Goal: Task Accomplishment & Management: Complete application form

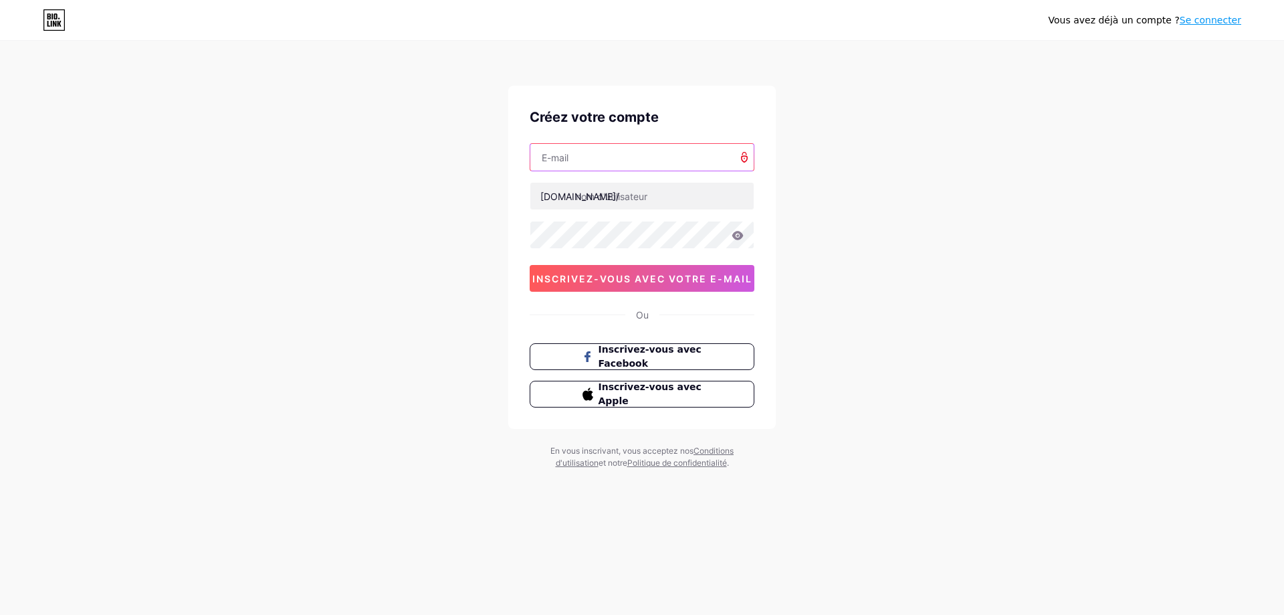
click at [590, 165] on input "text" at bounding box center [641, 157] width 223 height 27
type input "[EMAIL_ADDRESS][DOMAIN_NAME]"
click at [607, 198] on input "text" at bounding box center [641, 196] width 223 height 27
type input "lyamyatv"
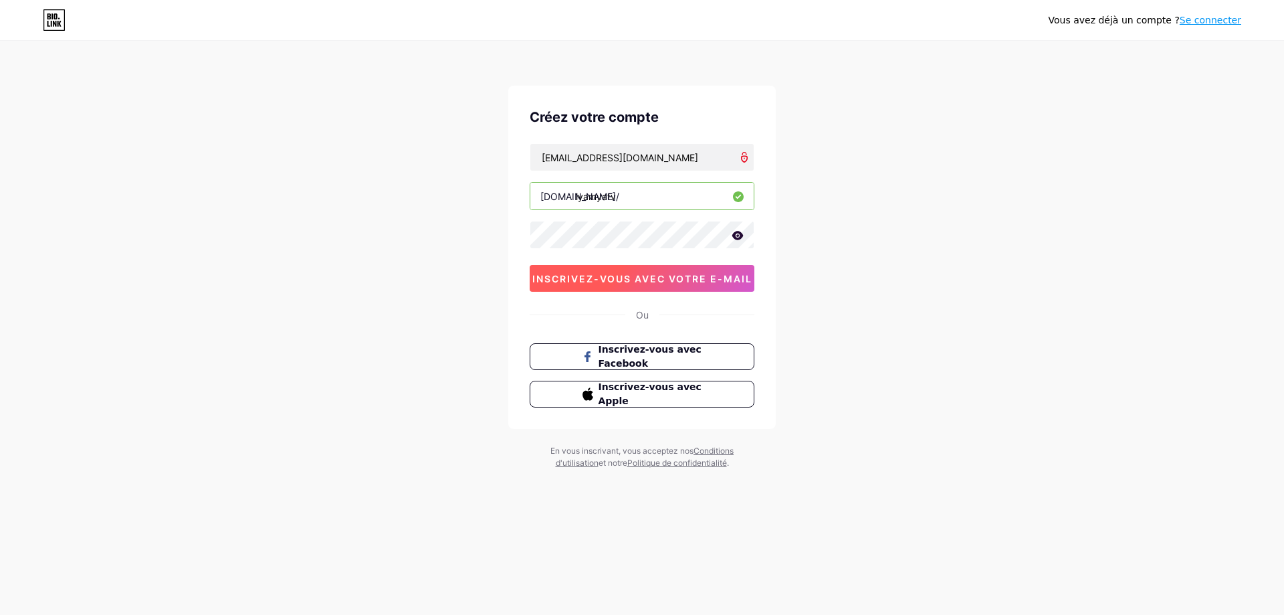
click at [624, 276] on font "inscrivez-vous avec votre e-mail" at bounding box center [642, 278] width 220 height 11
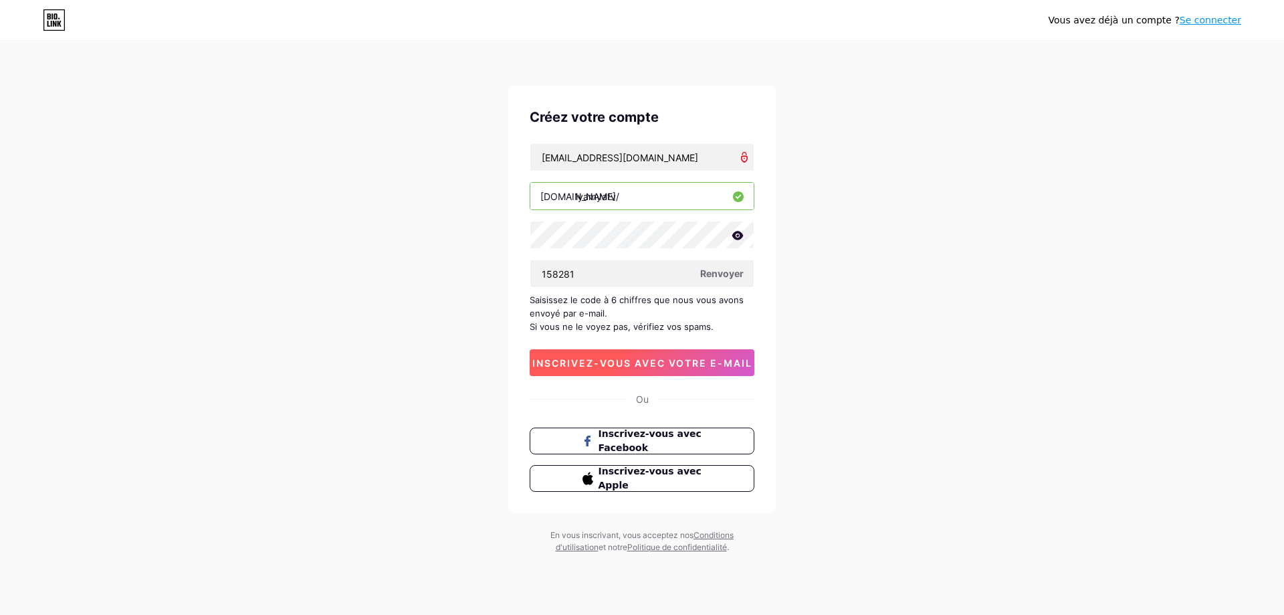
type input "158281"
click at [676, 362] on font "inscrivez-vous avec votre e-mail" at bounding box center [642, 362] width 220 height 11
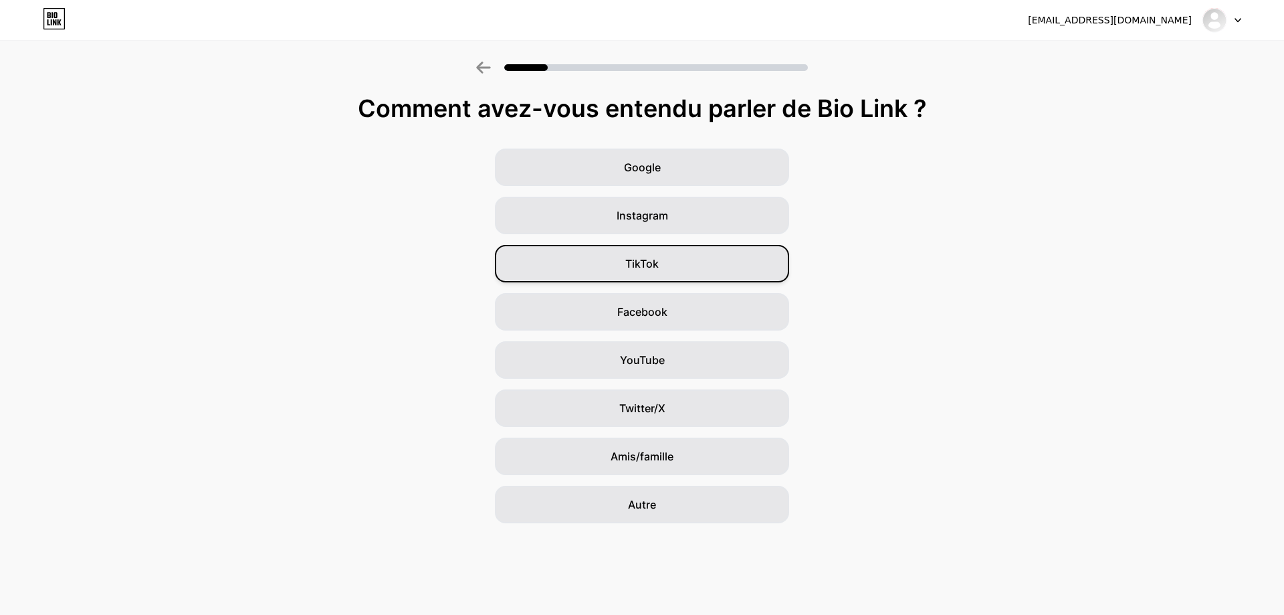
click at [644, 261] on font "TikTok" at bounding box center [641, 263] width 33 height 13
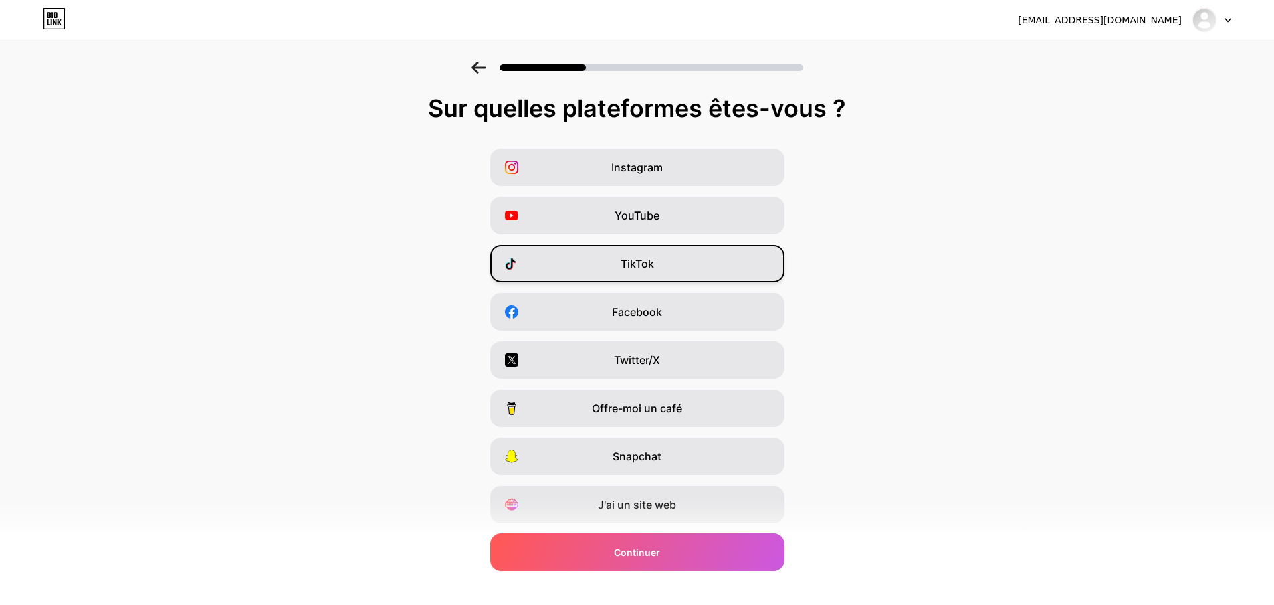
click at [648, 261] on font "TikTok" at bounding box center [637, 263] width 33 height 13
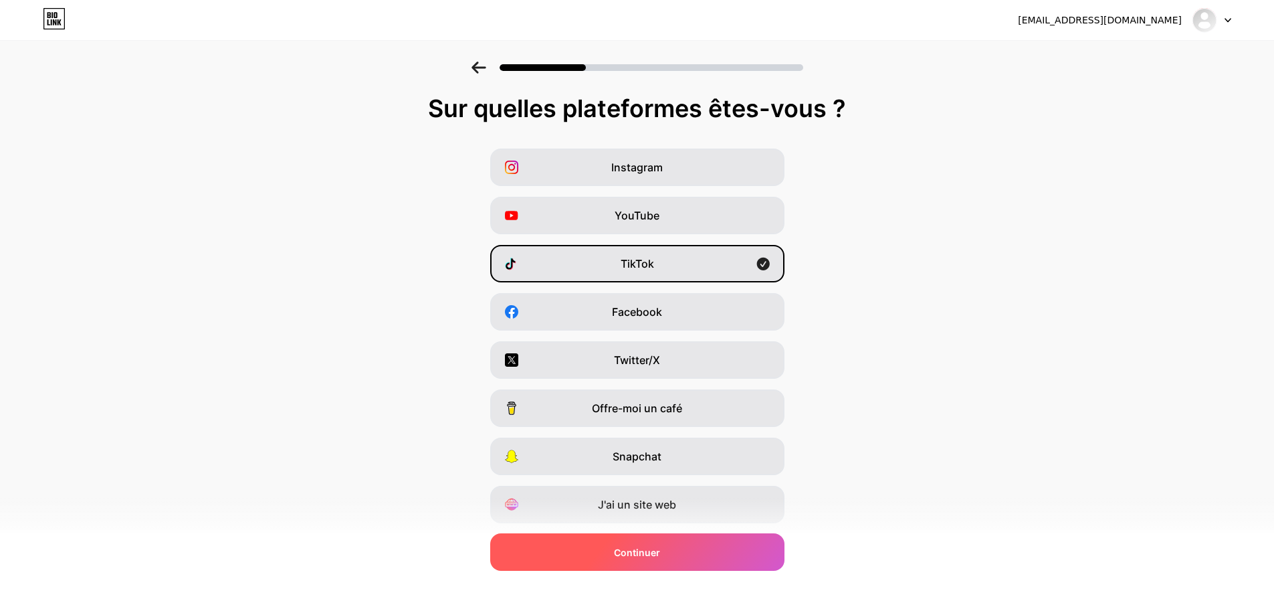
click at [675, 551] on div "Continuer" at bounding box center [637, 551] width 294 height 37
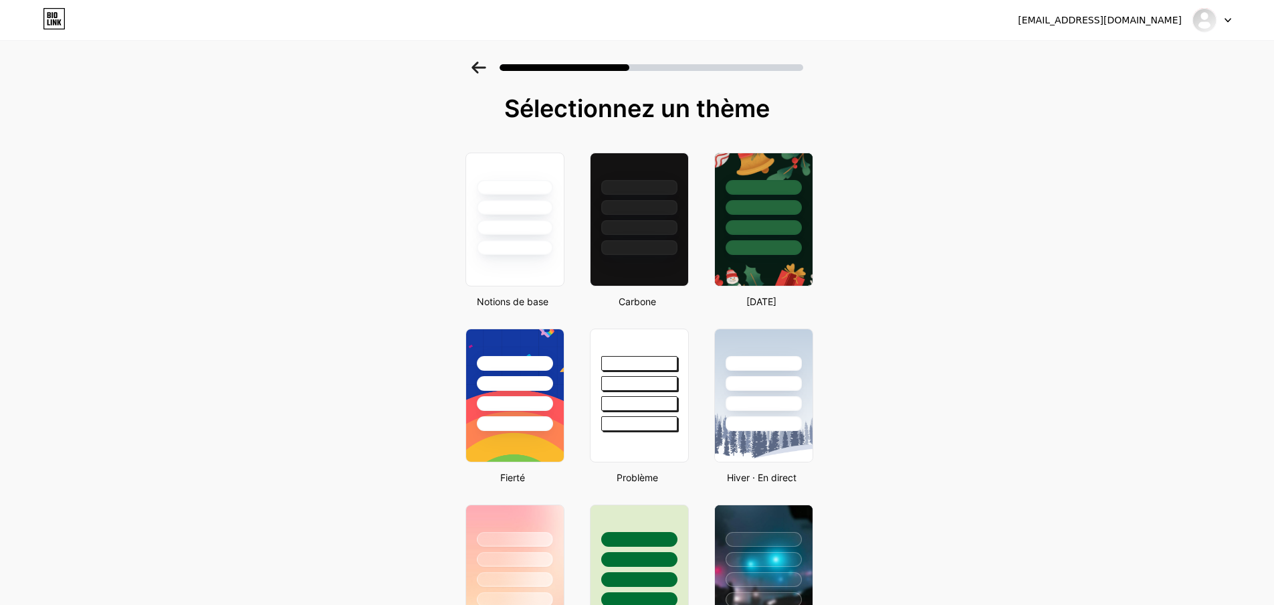
click at [483, 65] on icon at bounding box center [479, 68] width 15 height 12
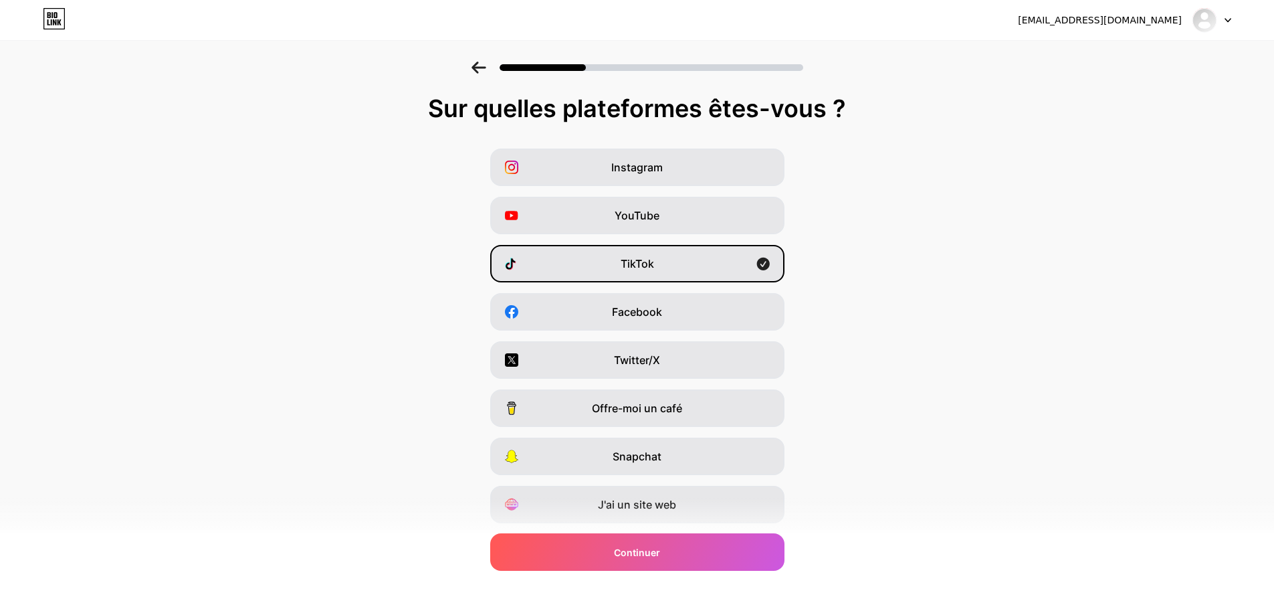
click at [483, 66] on icon at bounding box center [479, 68] width 15 height 12
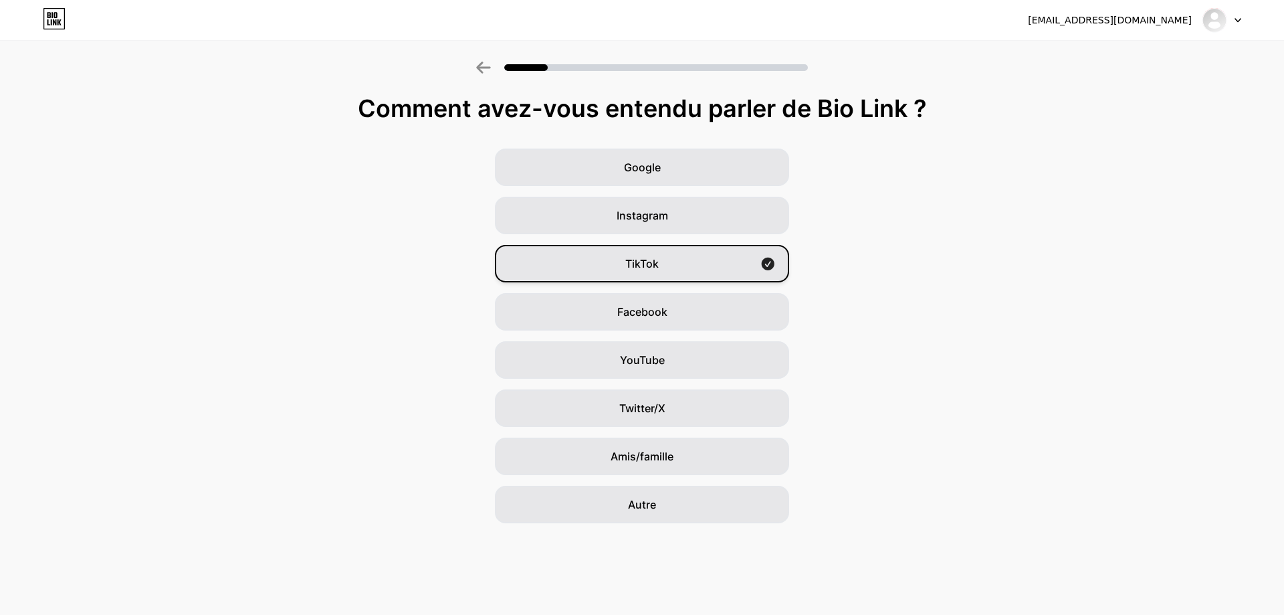
click at [724, 266] on div "TikTok" at bounding box center [642, 263] width 294 height 37
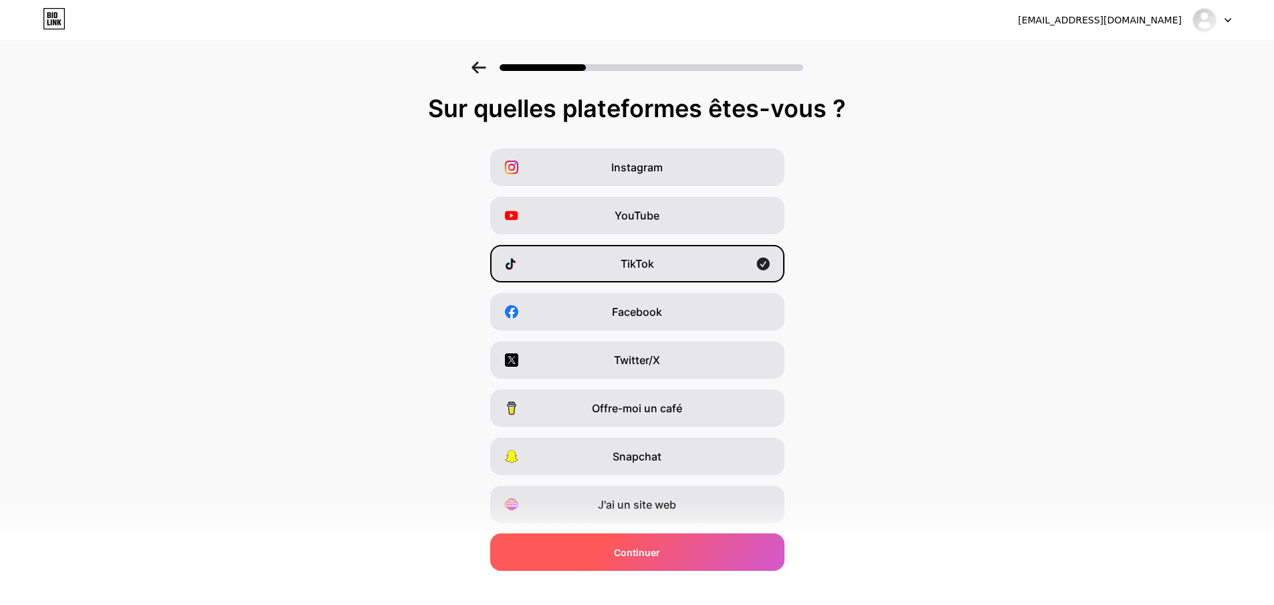
click at [684, 547] on div "Continuer" at bounding box center [637, 551] width 294 height 37
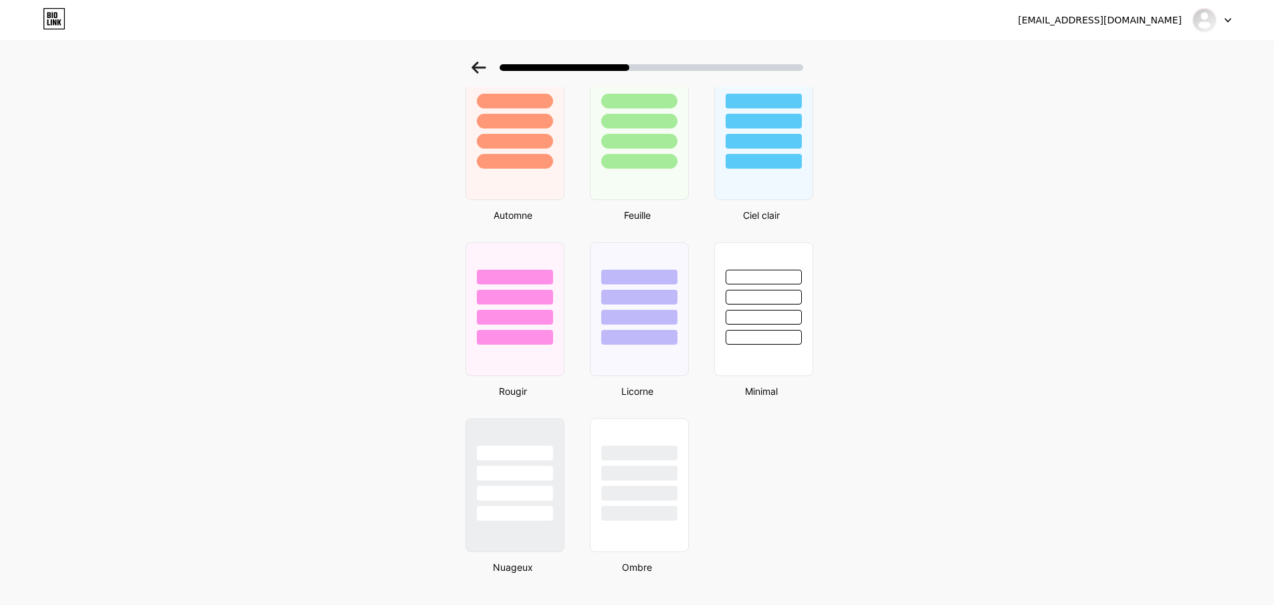
scroll to position [1003, 0]
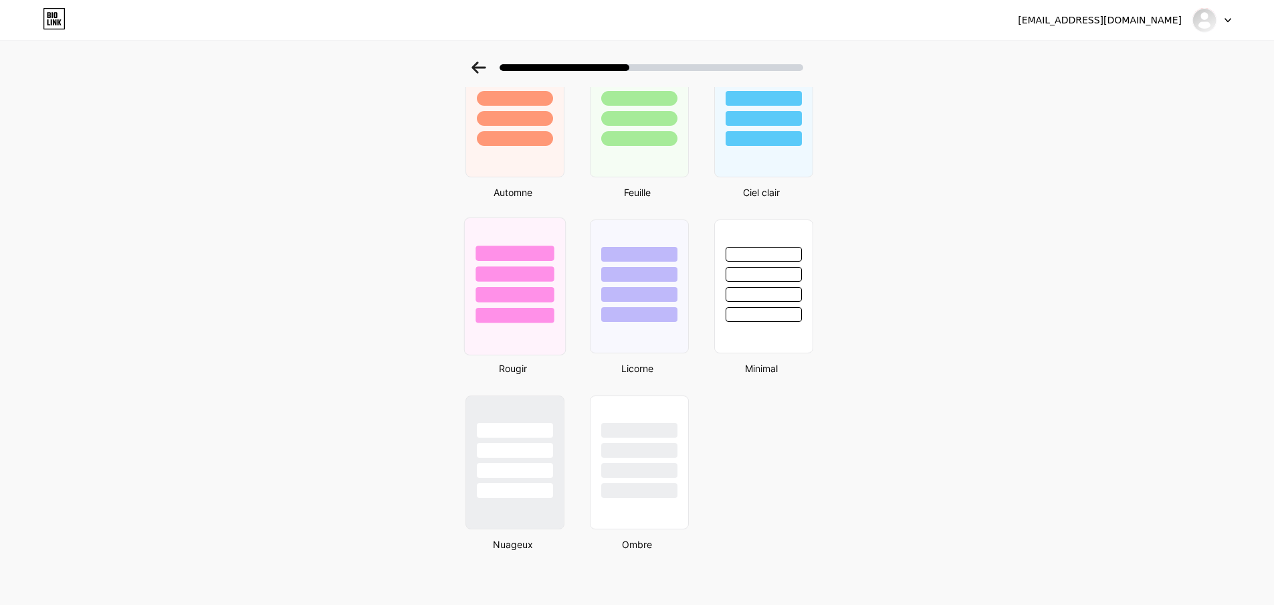
click at [536, 308] on div at bounding box center [515, 315] width 78 height 15
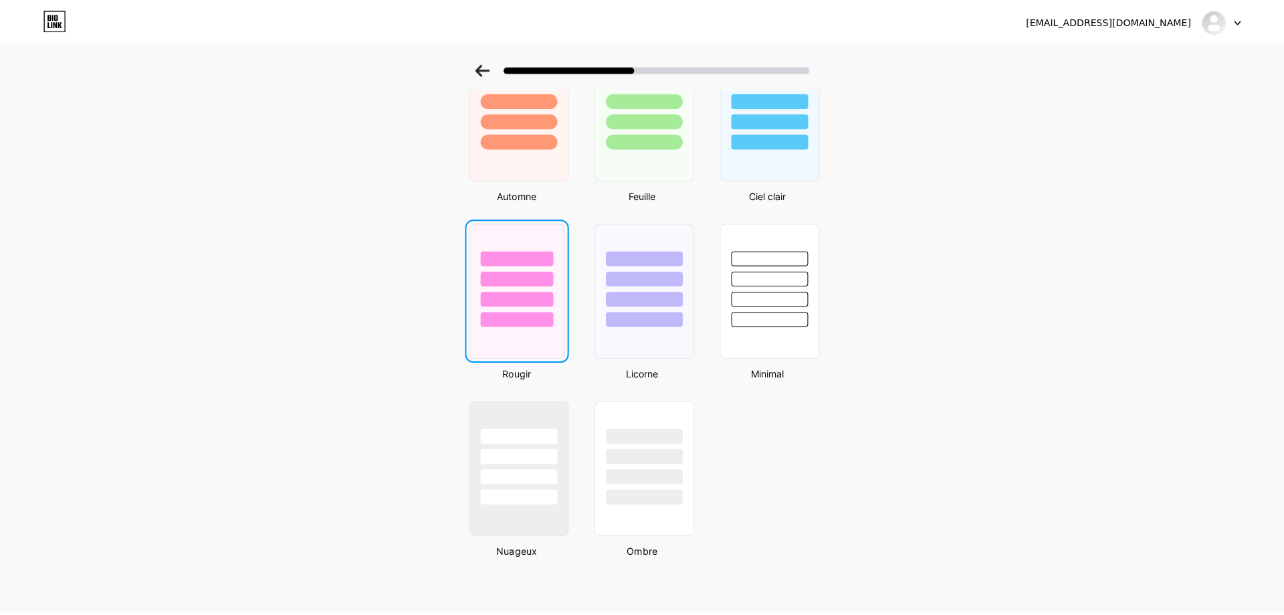
scroll to position [0, 0]
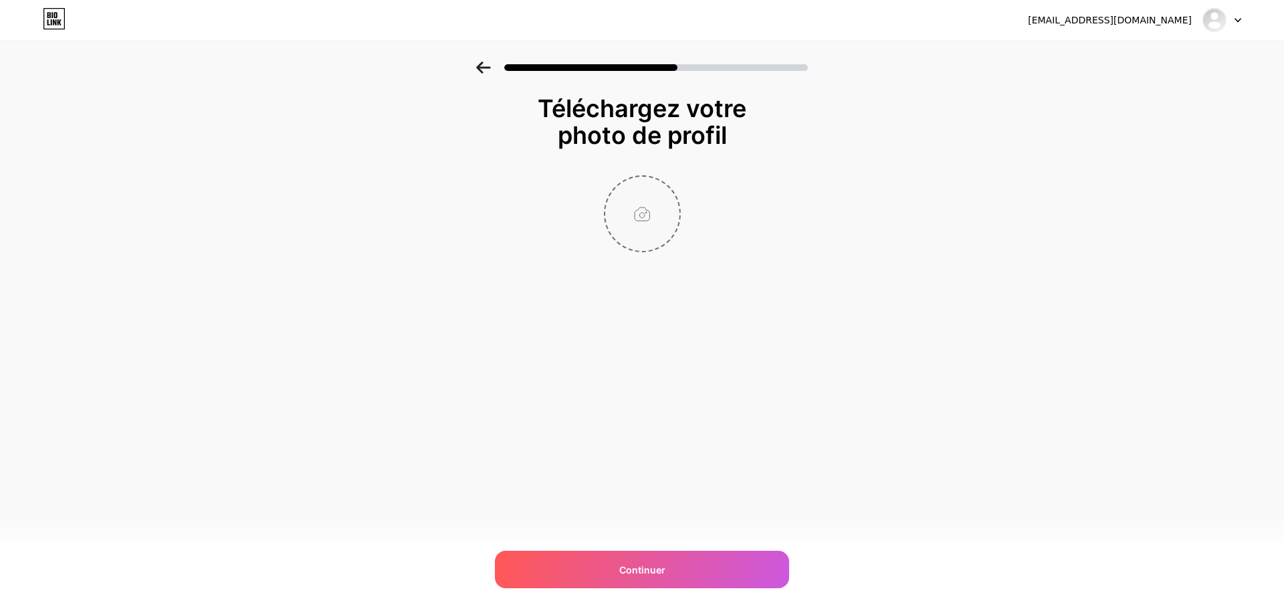
click at [635, 215] on input "file" at bounding box center [642, 214] width 74 height 74
type input "C:\fakepath\moi.jpg"
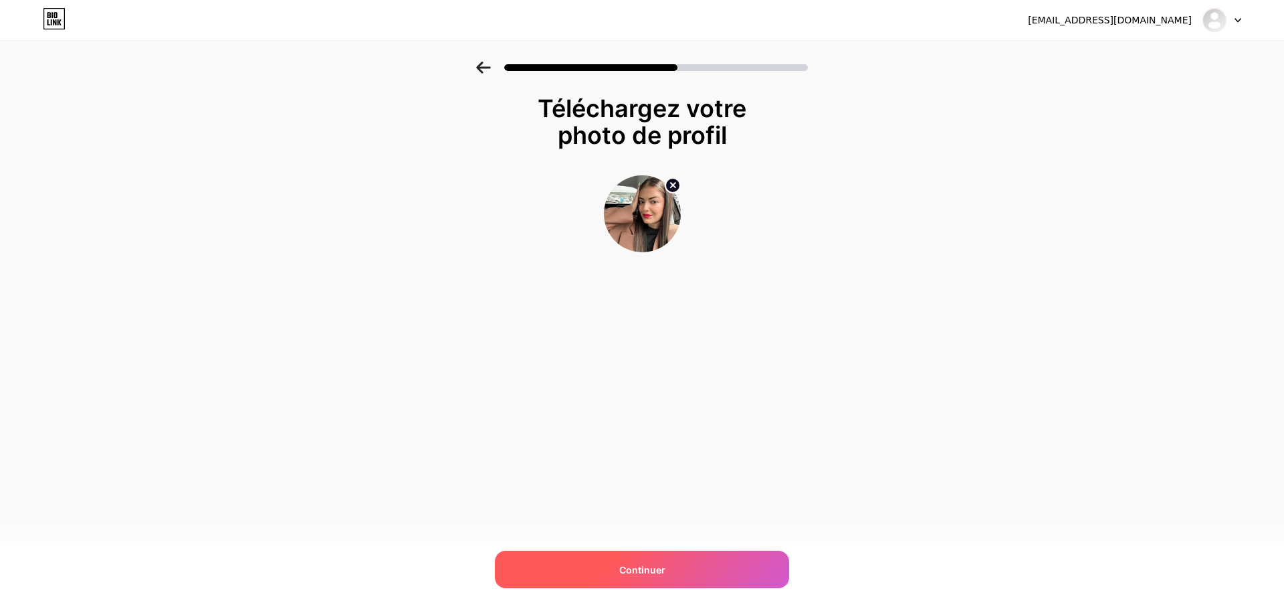
click at [669, 568] on div "Continuer" at bounding box center [642, 569] width 294 height 37
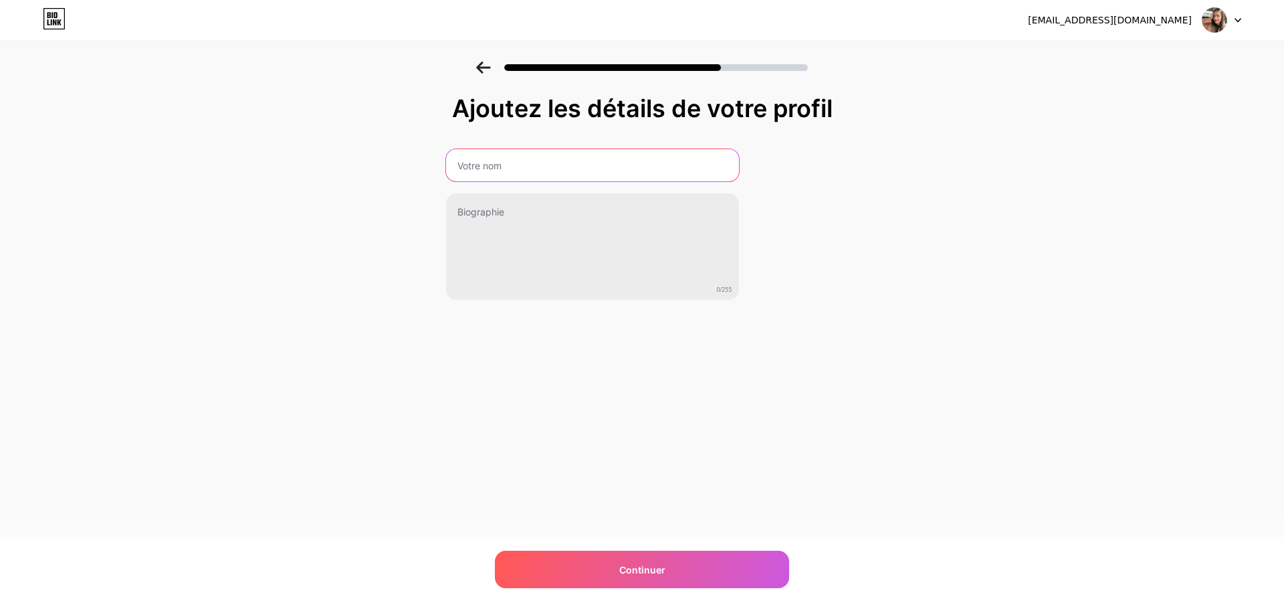
click at [502, 167] on input "text" at bounding box center [592, 165] width 293 height 32
type input "LyamyaTV"
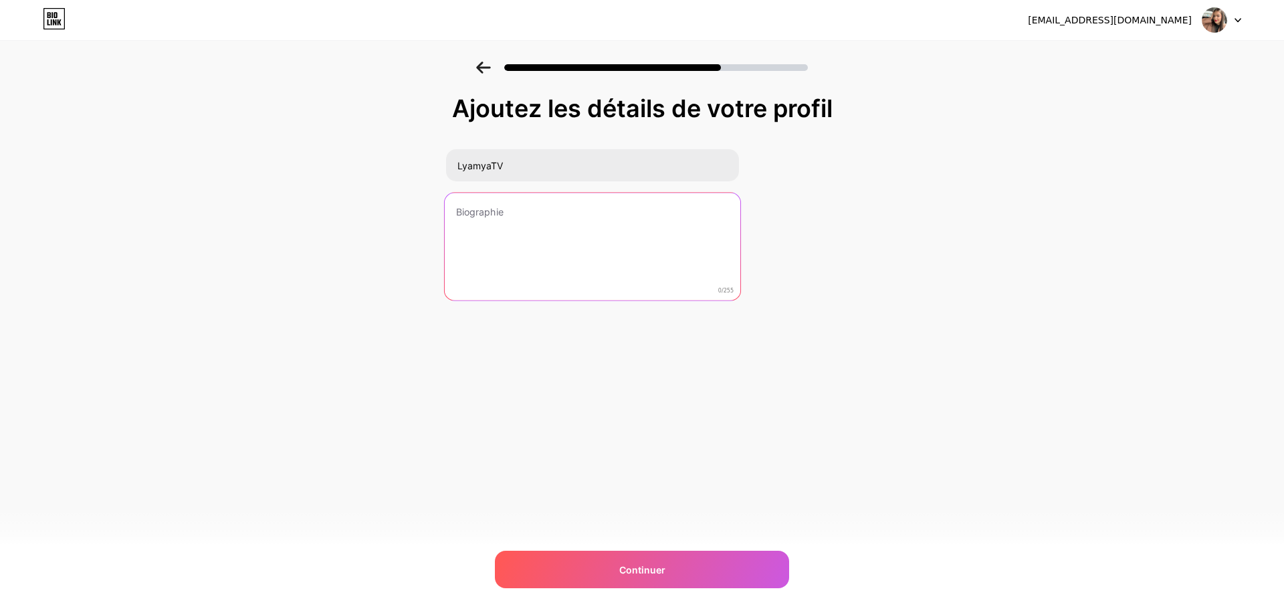
click at [496, 214] on textarea at bounding box center [592, 247] width 296 height 109
paste textarea "❥ Vtubeuse | Streameuse FR🩷 Hey, je suis [PERSON_NAME], une maman gameuse, une …"
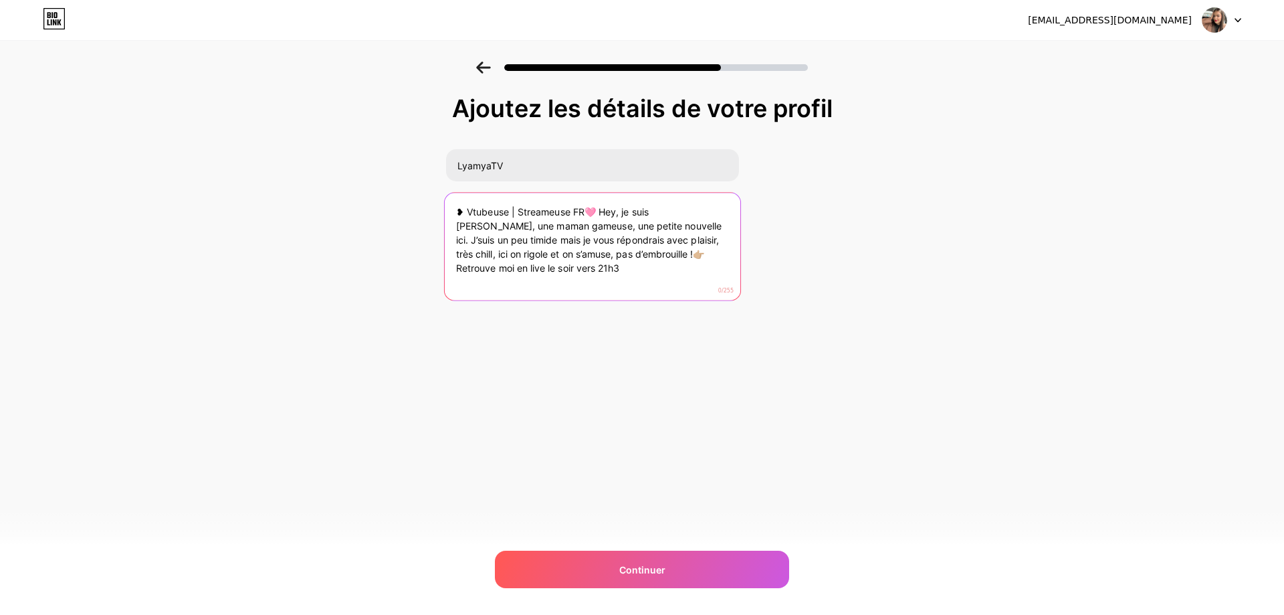
click at [582, 211] on textarea "❥ Vtubeuse | Streameuse FR🩷 Hey, je suis [PERSON_NAME], une maman gameuse, une …" at bounding box center [592, 247] width 296 height 109
click at [503, 269] on textarea "❥ Vtubeuse | Streameuse FR🩷 Hey, je suis [PERSON_NAME], une maman gameuse, une …" at bounding box center [592, 247] width 296 height 109
click at [634, 225] on textarea "❥ Vtubeuse | Streameuse FR🩷 Hey, je suis [PERSON_NAME], une maman gameuse, une …" at bounding box center [592, 247] width 296 height 109
click at [554, 244] on textarea "❥ Vtubeuse | Streameuse FR🩷 Hey, je suis [PERSON_NAME], une maman gameuse. J’su…" at bounding box center [592, 247] width 296 height 109
click at [662, 251] on textarea "❥ Vtubeuse | Streameuse FR🩷 Hey, je suis [PERSON_NAME], une maman gameuse. J’su…" at bounding box center [592, 247] width 296 height 109
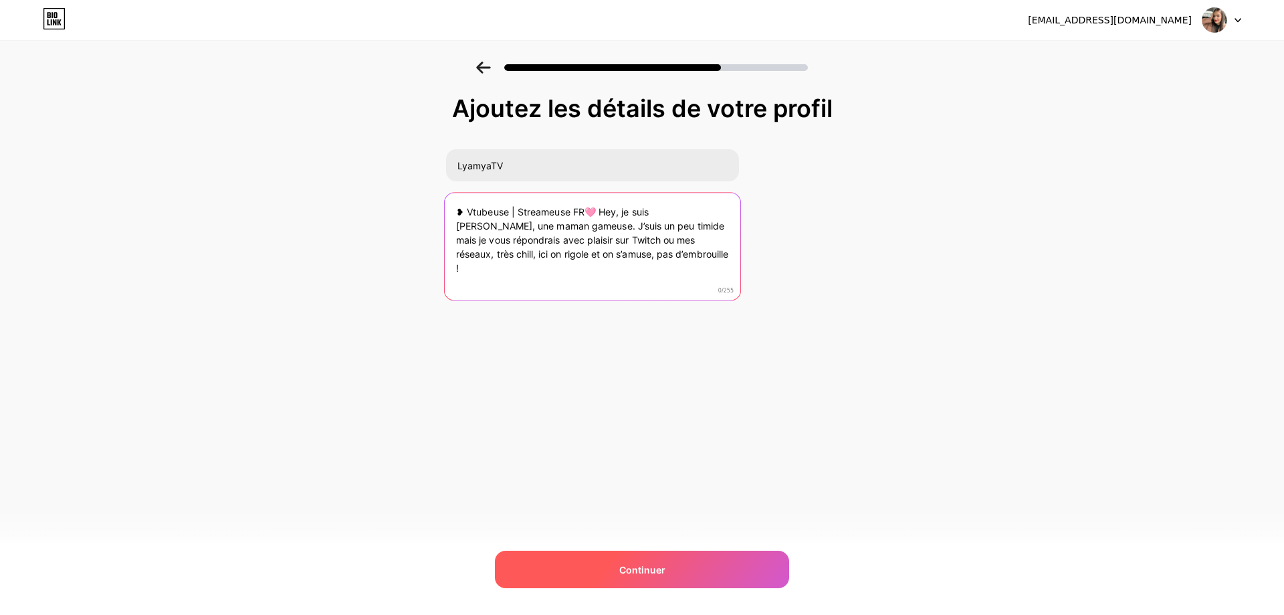
type textarea "❥ Vtubeuse | Streameuse FR🩷 Hey, je suis [PERSON_NAME], une maman gameuse. J’su…"
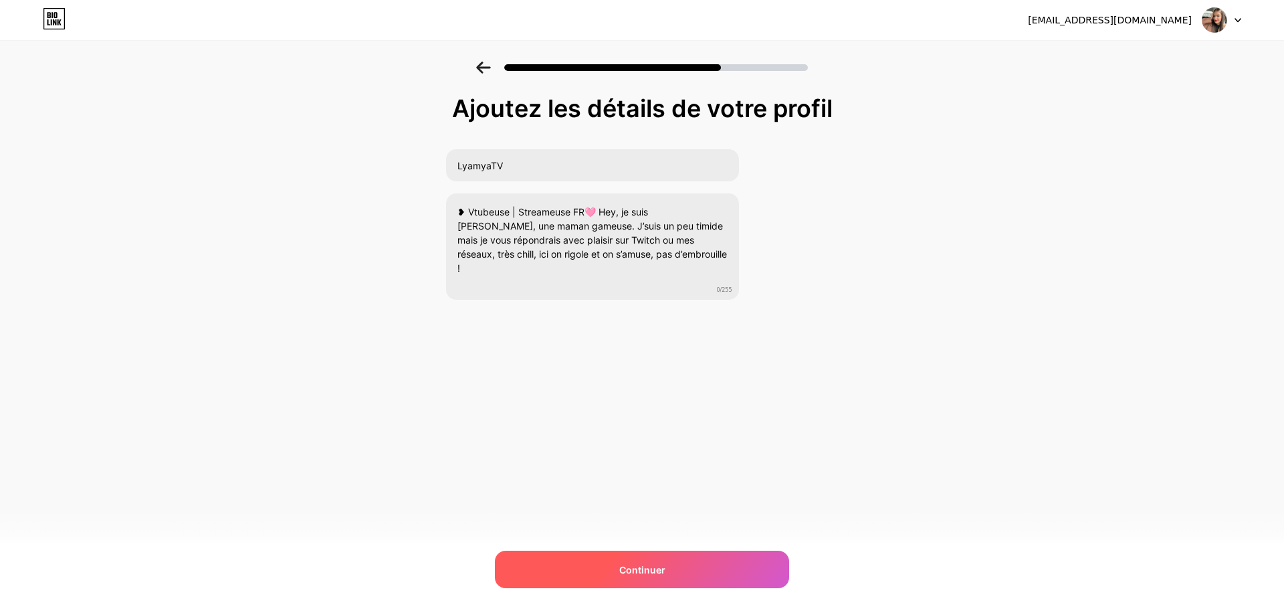
click at [662, 573] on font "Continuer" at bounding box center [642, 569] width 46 height 11
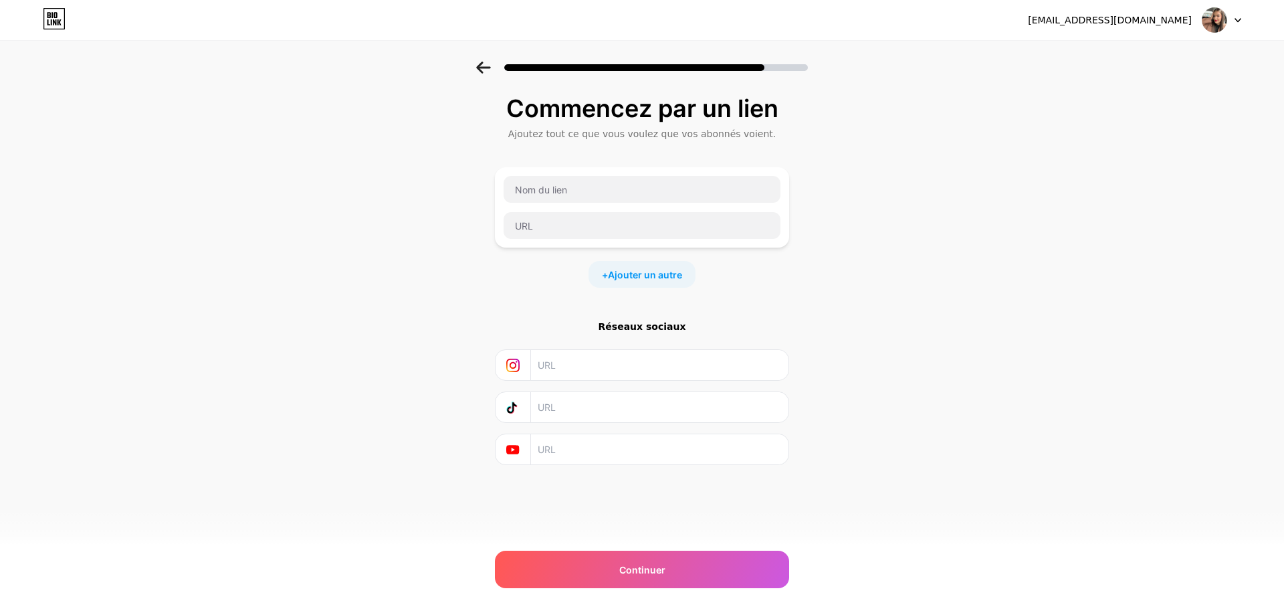
paste input "[URL][DOMAIN_NAME]"
type input "[URL][DOMAIN_NAME]"
paste input "[URL][DOMAIN_NAME]"
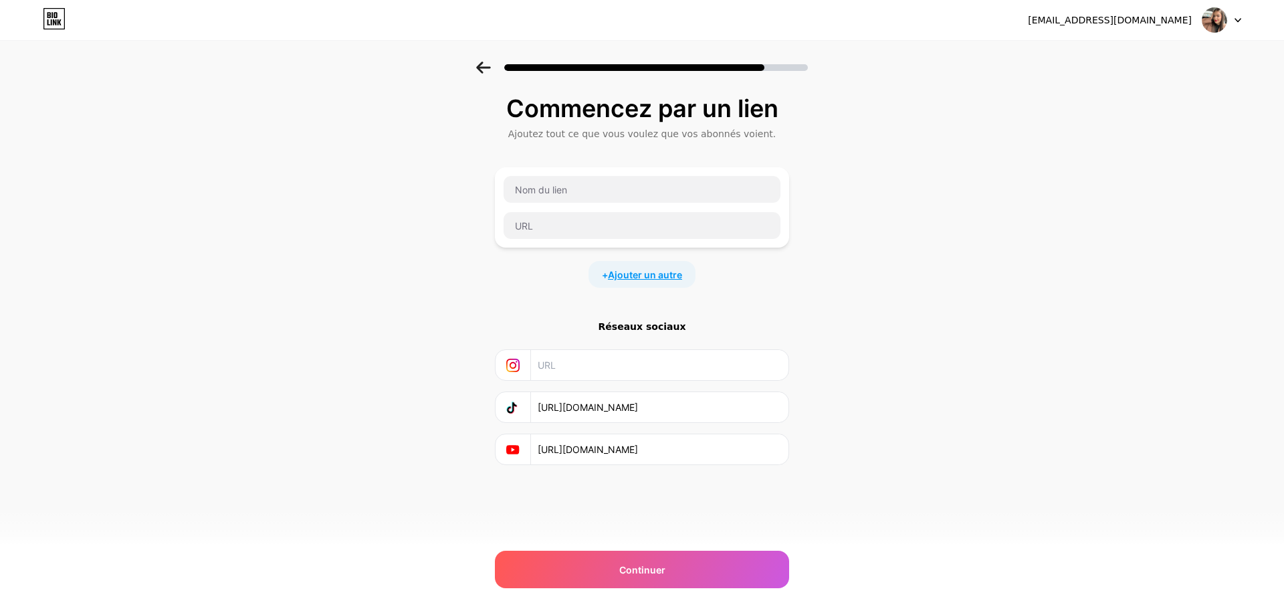
scroll to position [0, 206]
type input "[URL][DOMAIN_NAME]"
paste input "[URL][DOMAIN_NAME]"
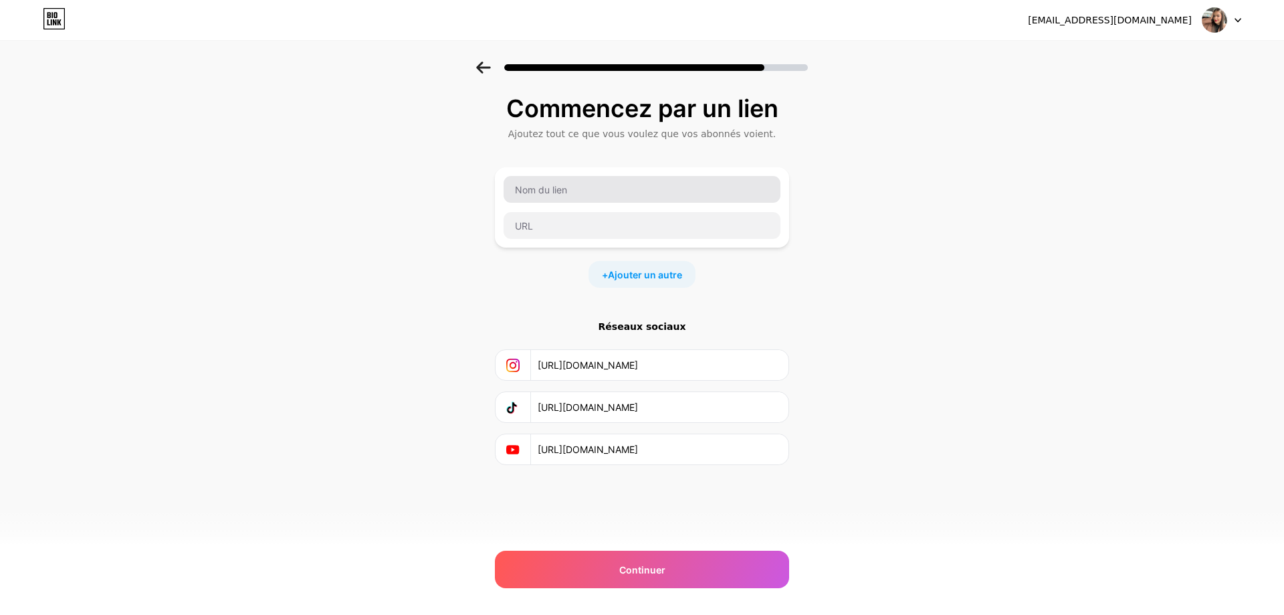
type input "[URL][DOMAIN_NAME]"
click at [583, 193] on input "text" at bounding box center [642, 189] width 277 height 27
click at [525, 189] on input "text" at bounding box center [642, 189] width 277 height 27
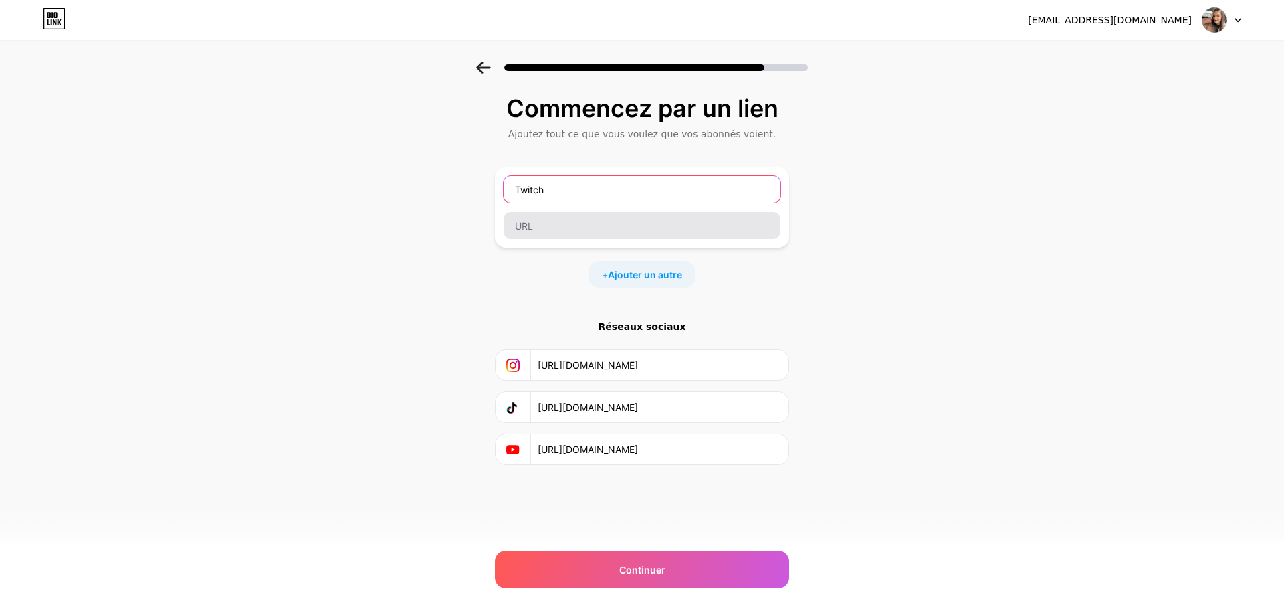
type input "Twitch"
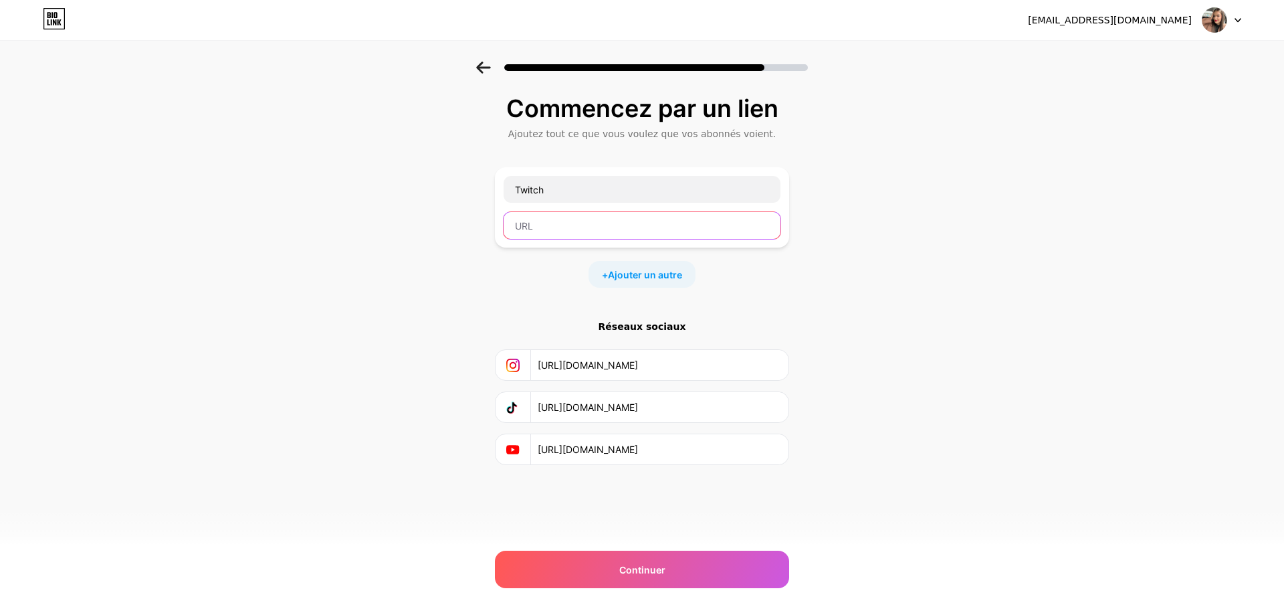
click at [621, 222] on input "text" at bounding box center [642, 225] width 277 height 27
paste input "[URL][DOMAIN_NAME]"
type input "[URL][DOMAIN_NAME]"
click at [640, 278] on font "Ajouter un autre" at bounding box center [645, 274] width 74 height 11
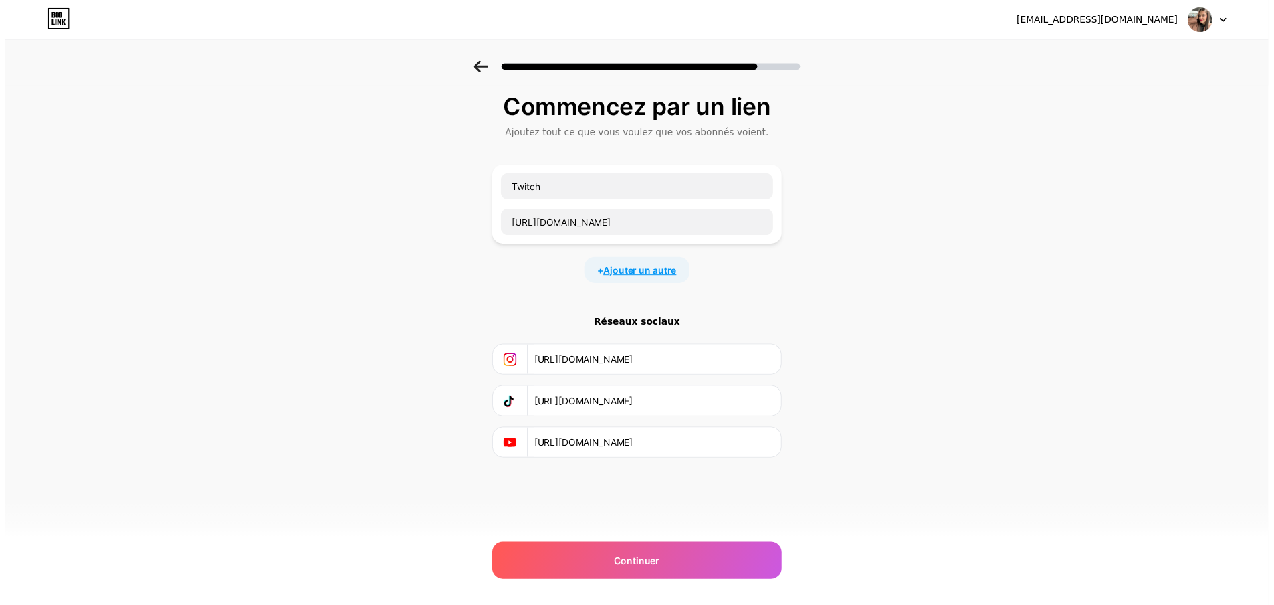
scroll to position [0, 0]
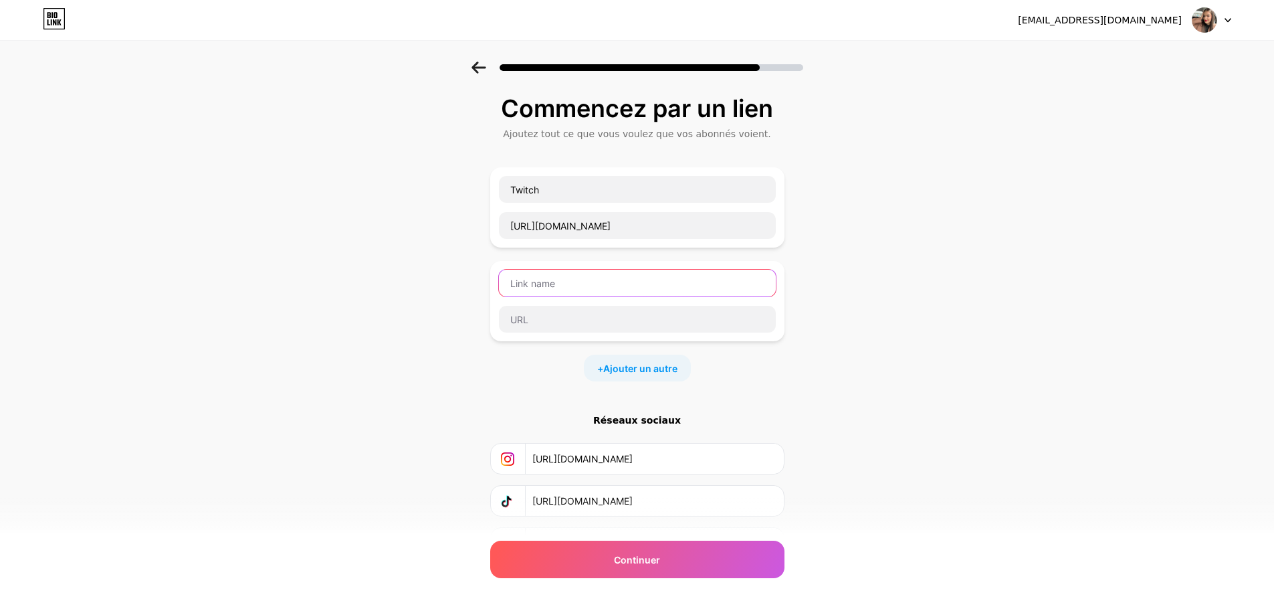
click at [579, 288] on input "text" at bounding box center [637, 283] width 277 height 27
type input "Thread"
paste input "[URL][DOMAIN_NAME]"
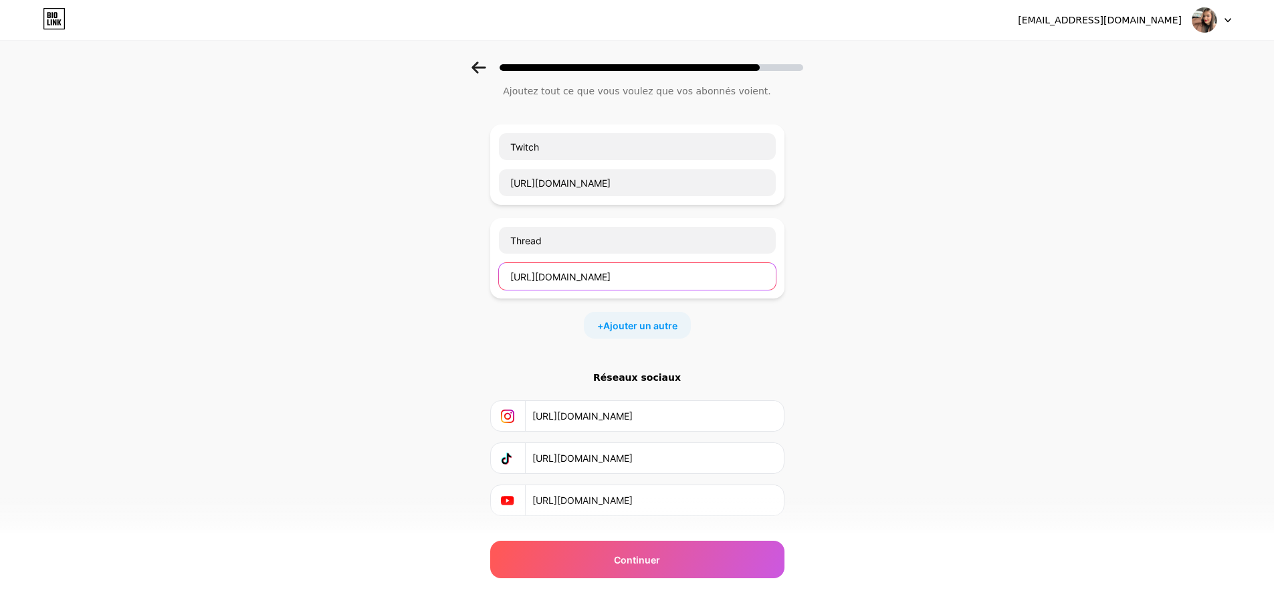
scroll to position [67, 0]
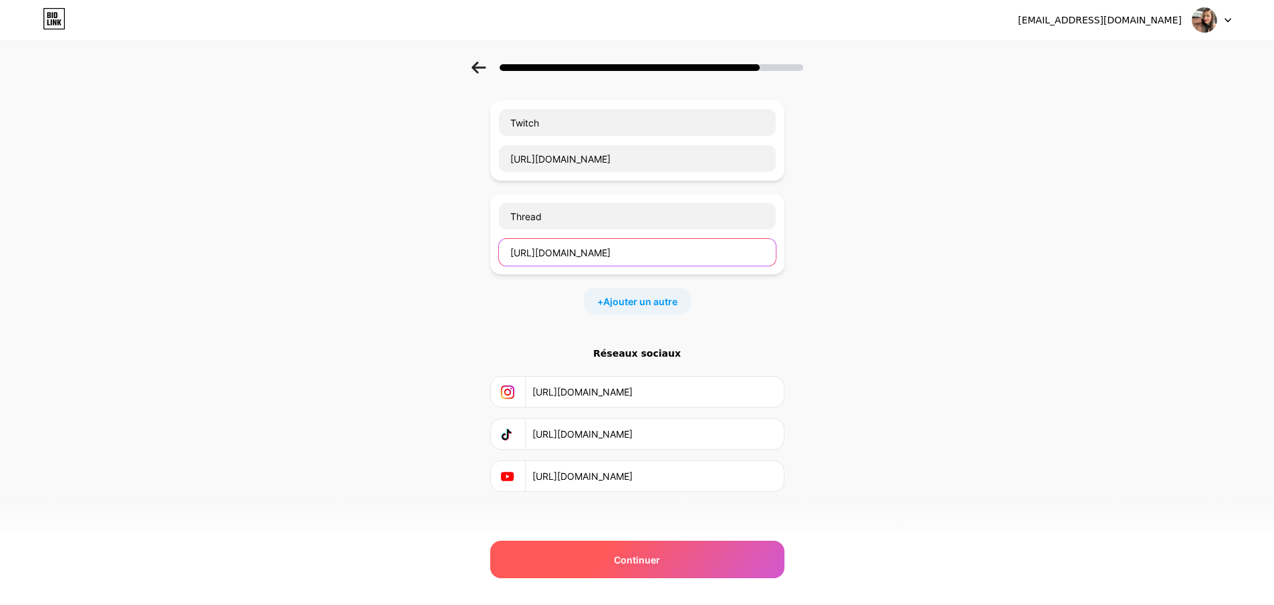
type input "[URL][DOMAIN_NAME]"
click at [646, 556] on font "Continuer" at bounding box center [637, 559] width 46 height 11
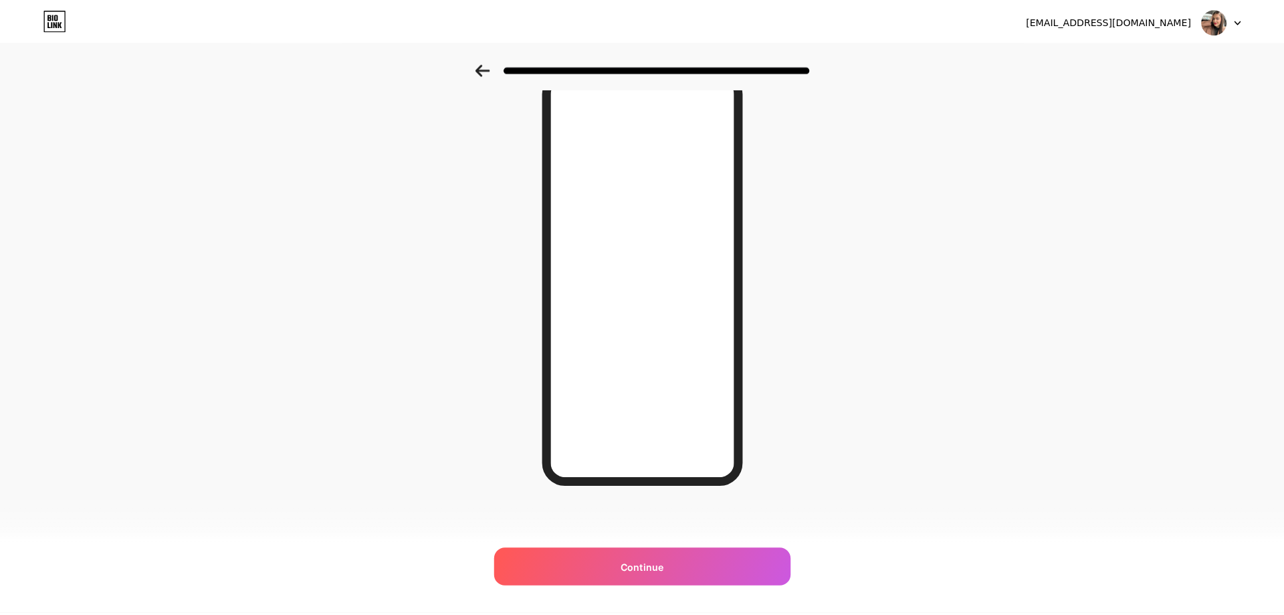
scroll to position [0, 0]
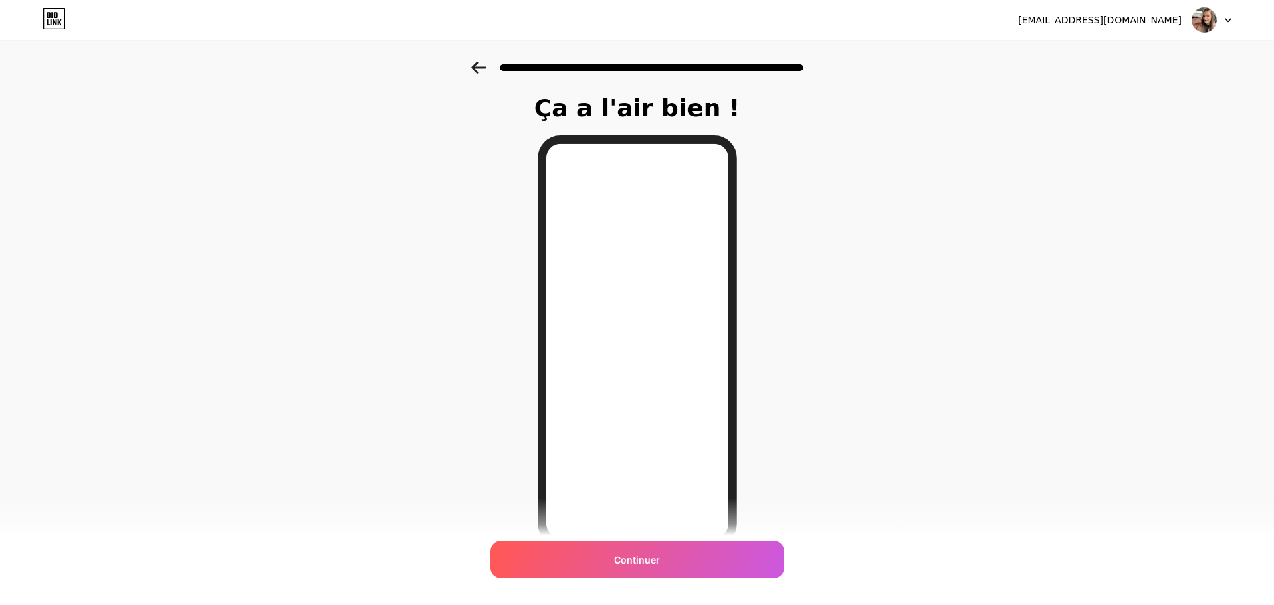
click at [484, 64] on icon at bounding box center [479, 68] width 15 height 12
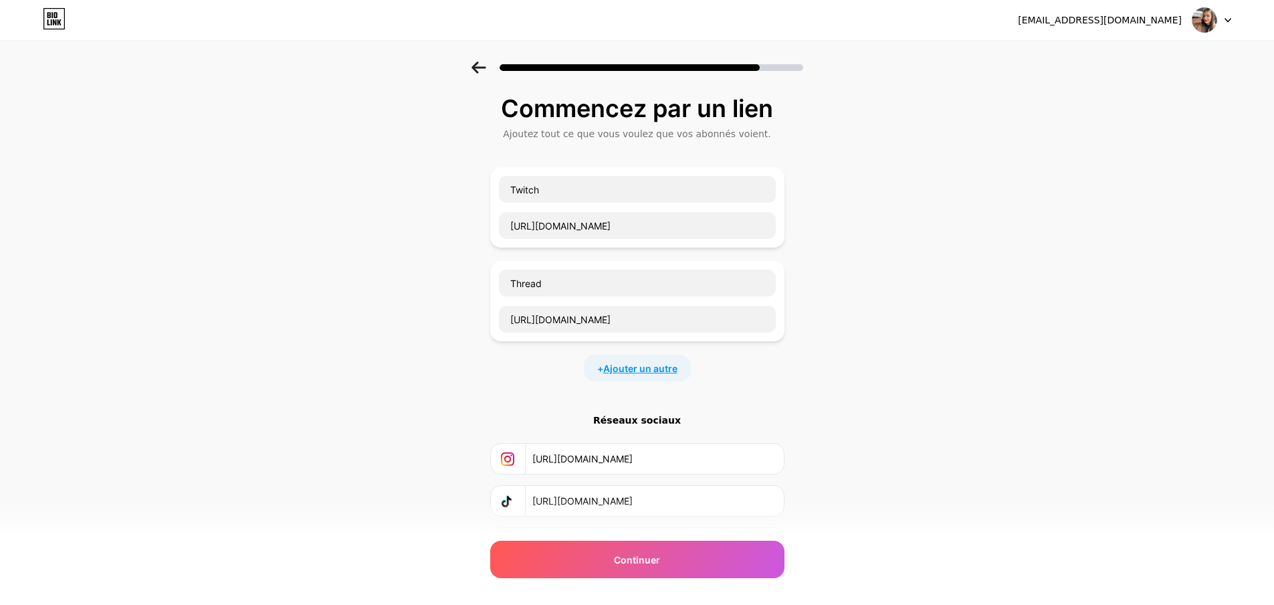
click at [615, 371] on font "Ajouter un autre" at bounding box center [640, 368] width 74 height 11
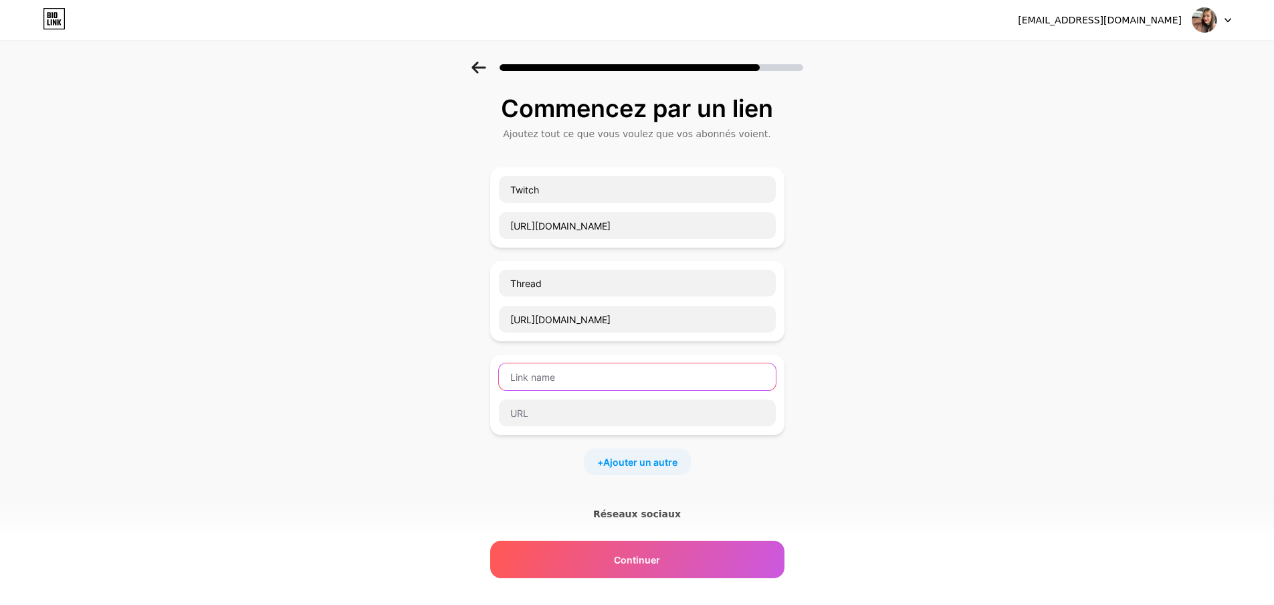
click at [616, 371] on input "text" at bounding box center [637, 376] width 277 height 27
type input "PayPal"
paste input "[URL][DOMAIN_NAME]"
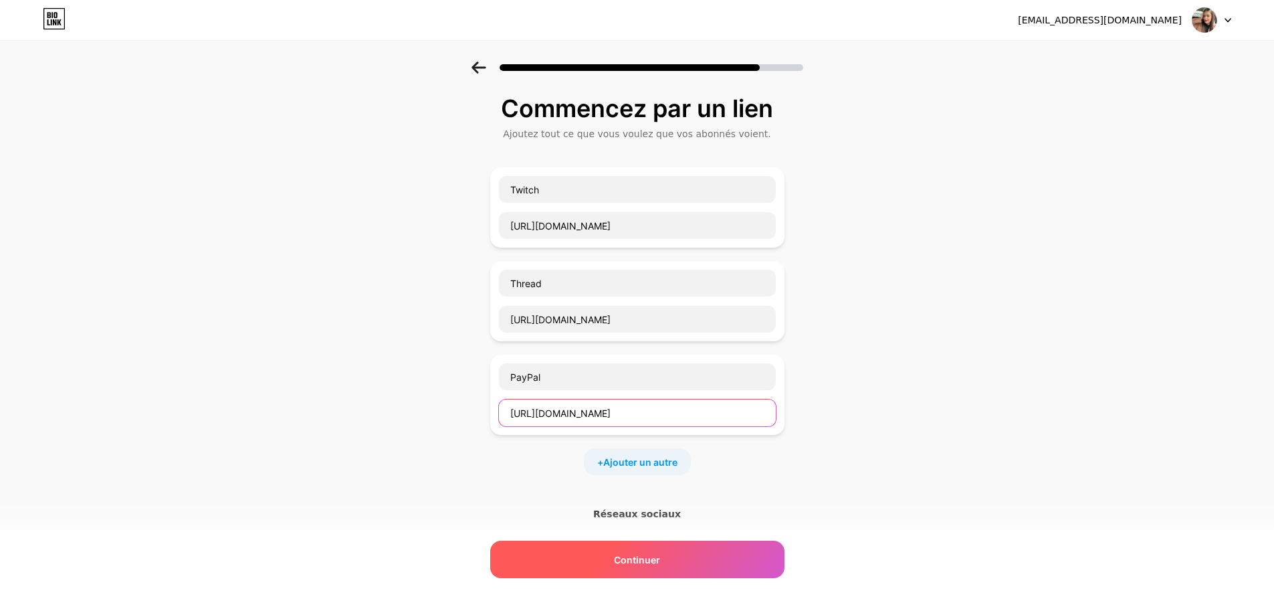
type input "[URL][DOMAIN_NAME]"
click at [660, 558] on font "Continuer" at bounding box center [637, 559] width 46 height 11
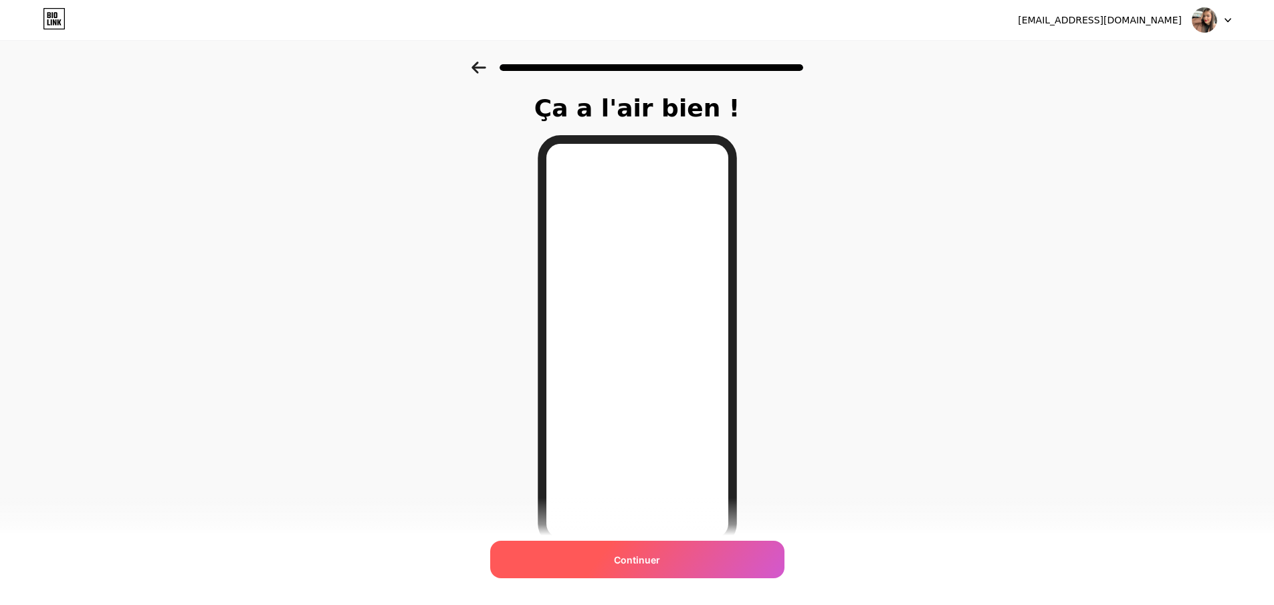
click at [654, 557] on font "Continuer" at bounding box center [637, 559] width 46 height 11
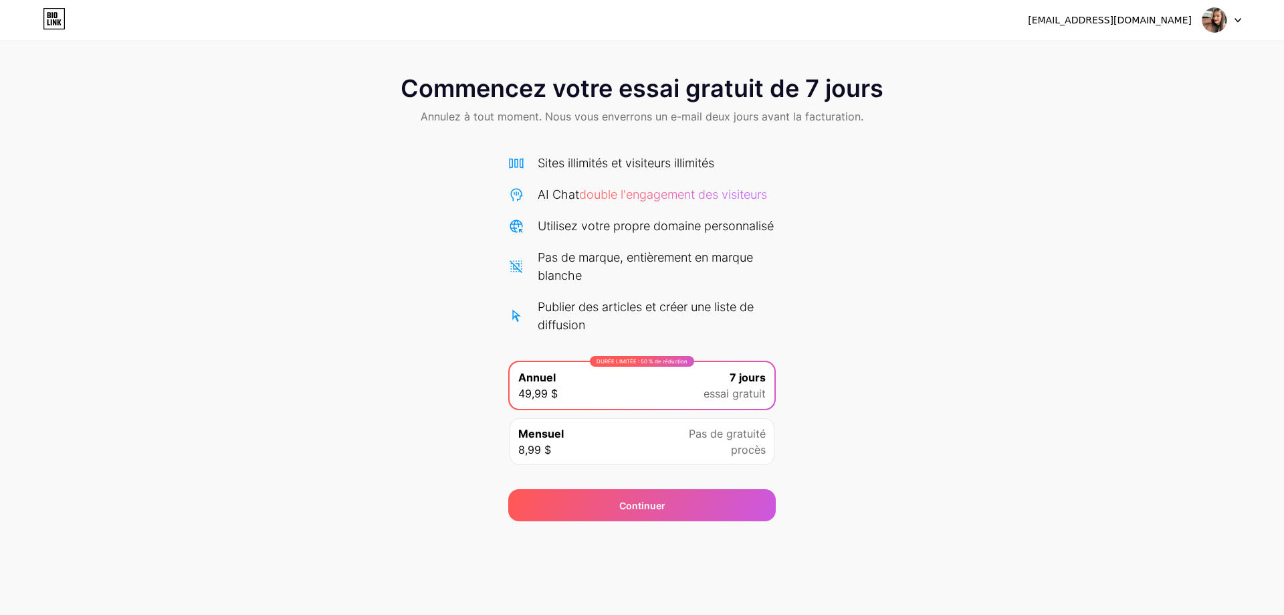
click at [637, 465] on div "Mensuel 8,99 $ Pas de gratuité procès" at bounding box center [642, 441] width 265 height 47
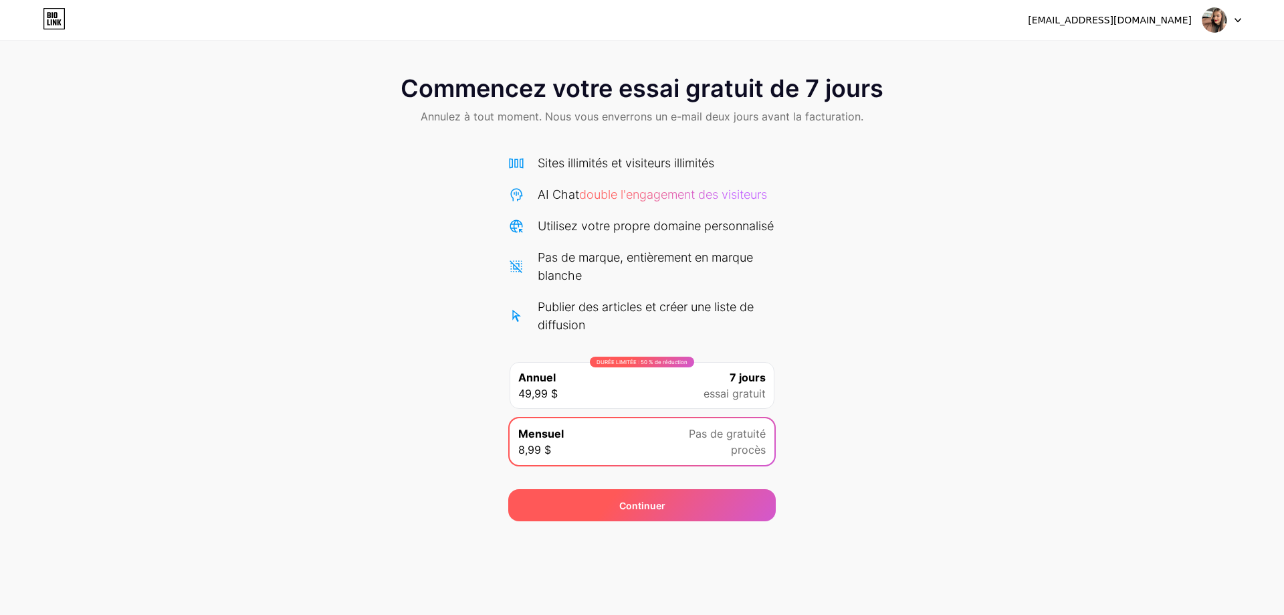
click at [704, 512] on div "Continuer" at bounding box center [642, 505] width 268 height 32
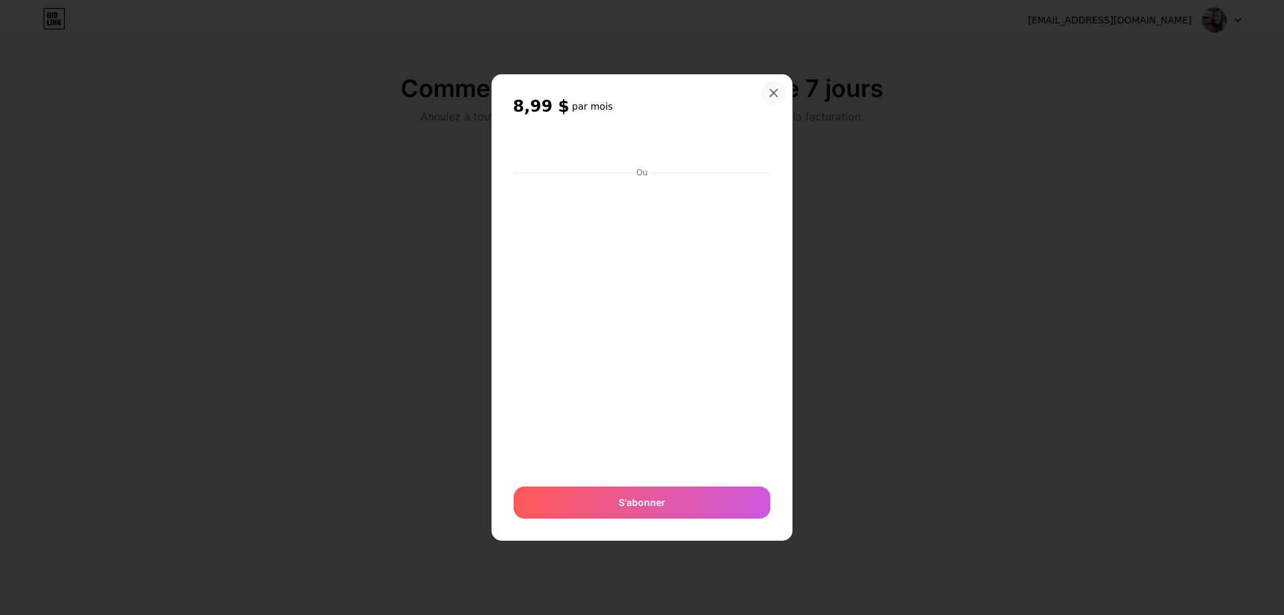
click at [775, 93] on icon at bounding box center [774, 93] width 7 height 7
